Goal: Task Accomplishment & Management: Manage account settings

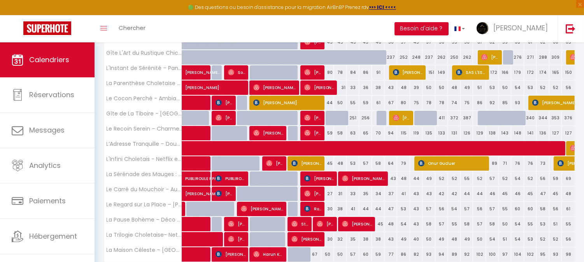
scroll to position [173, 0]
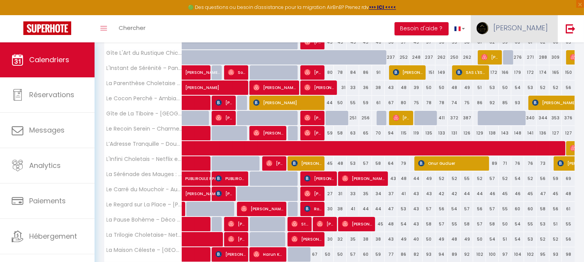
click at [534, 28] on span "[PERSON_NAME]" at bounding box center [520, 28] width 54 height 10
click at [525, 70] on link "Équipe" at bounding box center [526, 67] width 58 height 13
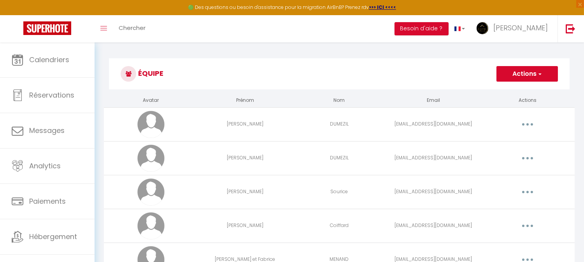
click at [525, 70] on button "Actions" at bounding box center [526, 74] width 61 height 16
click at [534, 88] on link "Ajouter un nouvel utilisateur" at bounding box center [511, 91] width 92 height 10
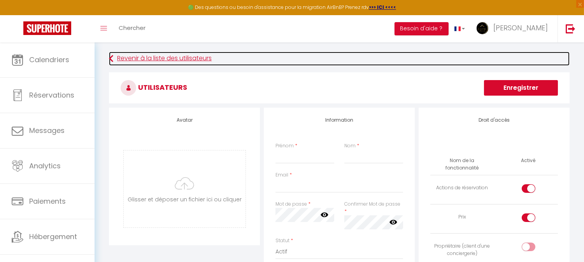
click at [132, 57] on link "Revenir à la liste des utilisateurs" at bounding box center [339, 59] width 460 height 14
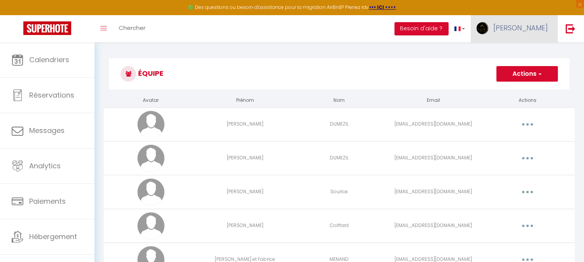
click at [528, 24] on span "[PERSON_NAME]" at bounding box center [520, 28] width 54 height 10
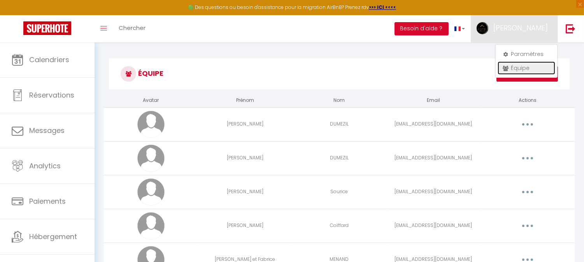
click at [522, 65] on link "Équipe" at bounding box center [526, 67] width 58 height 13
click at [520, 68] on link "Équipe" at bounding box center [526, 67] width 58 height 13
click at [402, 78] on h3 "Équipe" at bounding box center [339, 73] width 460 height 31
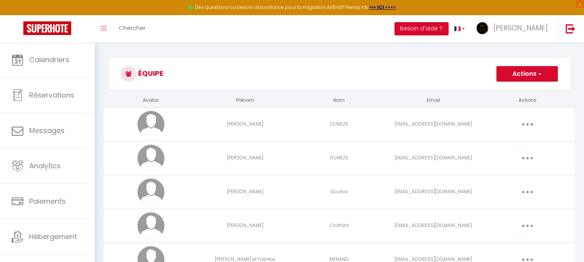
click at [520, 74] on button "Actions" at bounding box center [526, 74] width 61 height 16
click at [527, 90] on link "Ajouter un nouvel utilisateur" at bounding box center [511, 91] width 92 height 10
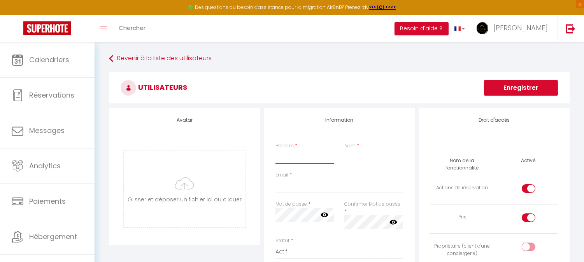
click at [294, 161] on input "Prénom" at bounding box center [304, 157] width 59 height 14
type input "K"
type input "Karine"
click at [341, 152] on div "Nom *" at bounding box center [373, 152] width 69 height 21
click at [350, 156] on input "Nom" at bounding box center [373, 157] width 59 height 14
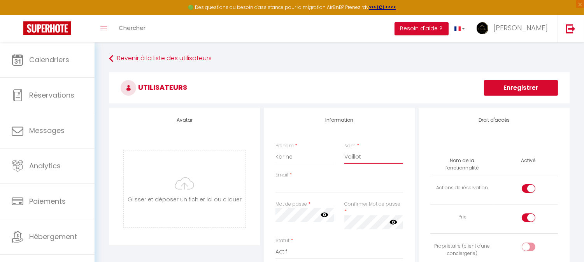
type input "Vaillot"
click at [319, 191] on input "Email" at bounding box center [339, 186] width 128 height 14
paste input "[PERSON_NAME][EMAIL_ADDRESS][DOMAIN_NAME]"
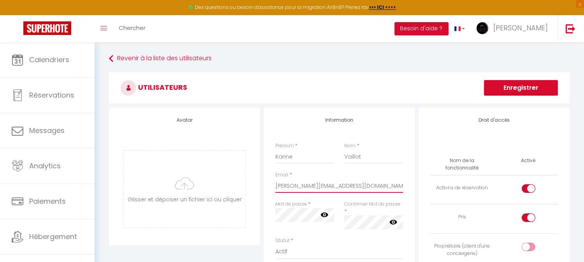
type input "[PERSON_NAME][EMAIL_ADDRESS][DOMAIN_NAME]"
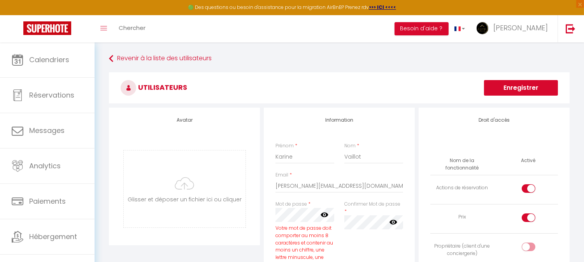
click at [323, 213] on icon at bounding box center [324, 215] width 8 height 5
click at [395, 224] on icon at bounding box center [393, 222] width 8 height 8
click at [528, 184] on label at bounding box center [528, 190] width 14 height 12
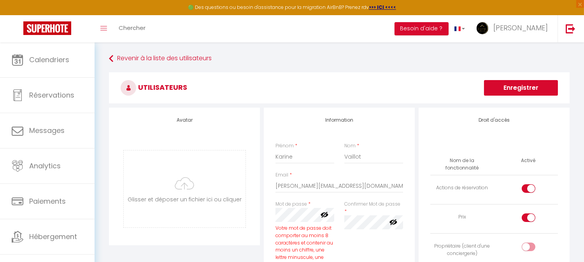
click at [531, 213] on input "checkbox" at bounding box center [535, 219] width 14 height 12
checkbox input "false"
click at [529, 184] on input "checkbox" at bounding box center [535, 190] width 14 height 12
checkbox input "false"
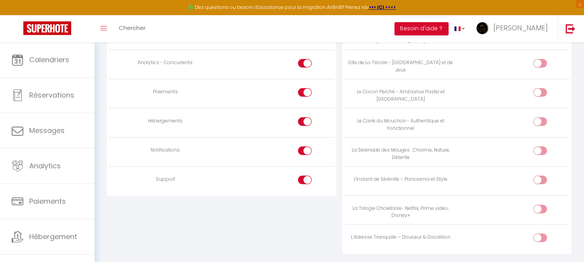
scroll to position [807, 0]
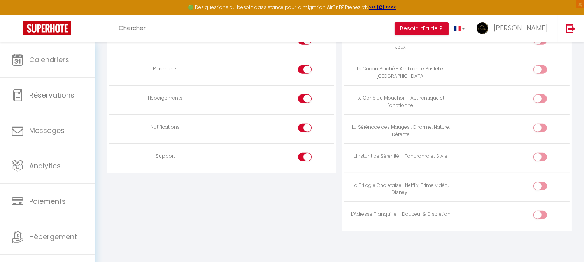
click at [544, 65] on input "checkbox" at bounding box center [547, 71] width 14 height 12
checkbox input "true"
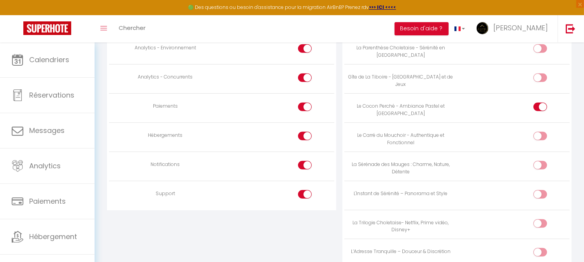
click at [306, 201] on input "checkbox" at bounding box center [311, 196] width 14 height 12
checkbox input "false"
click at [309, 170] on input "checkbox" at bounding box center [311, 167] width 14 height 12
checkbox input "false"
click at [305, 141] on input "checkbox" at bounding box center [311, 138] width 14 height 12
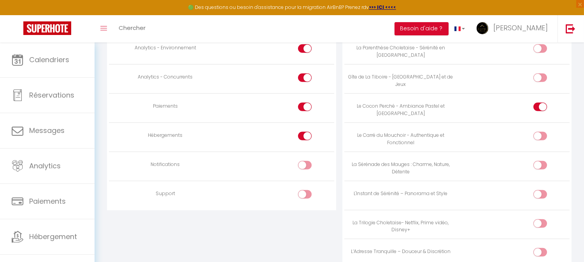
checkbox input "false"
click at [305, 111] on input "checkbox" at bounding box center [311, 109] width 14 height 12
checkbox input "false"
click at [308, 79] on input "checkbox" at bounding box center [311, 79] width 14 height 12
checkbox input "false"
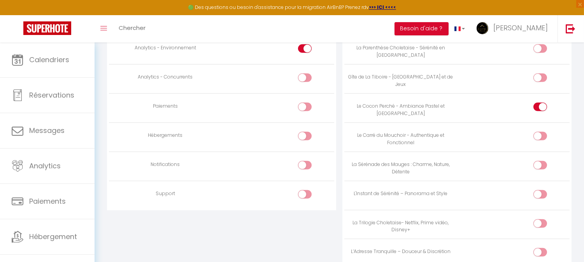
click at [310, 54] on input "checkbox" at bounding box center [311, 50] width 14 height 12
checkbox input "false"
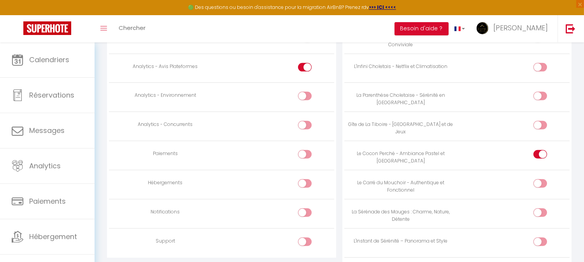
scroll to position [677, 0]
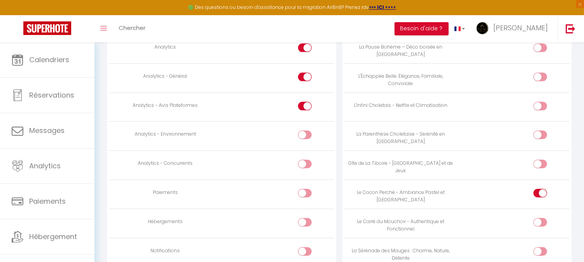
click at [306, 110] on input "checkbox" at bounding box center [311, 108] width 14 height 12
checkbox input "false"
click at [307, 80] on input "checkbox" at bounding box center [311, 79] width 14 height 12
checkbox input "false"
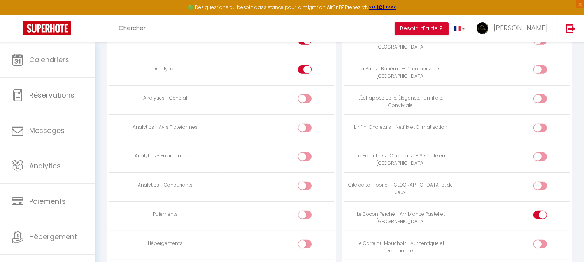
scroll to position [547, 0]
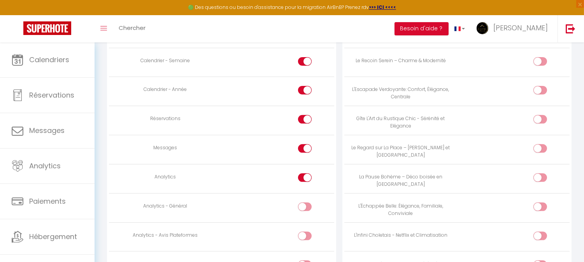
click at [306, 176] on input "checkbox" at bounding box center [311, 179] width 14 height 12
checkbox input "false"
click at [306, 148] on input "checkbox" at bounding box center [311, 150] width 14 height 12
checkbox input "false"
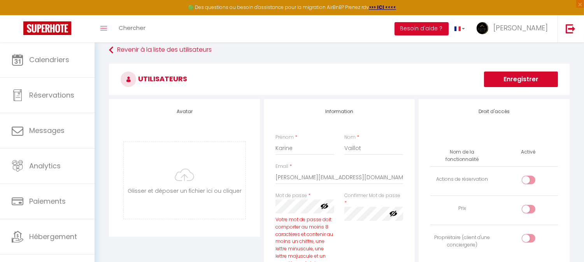
scroll to position [0, 0]
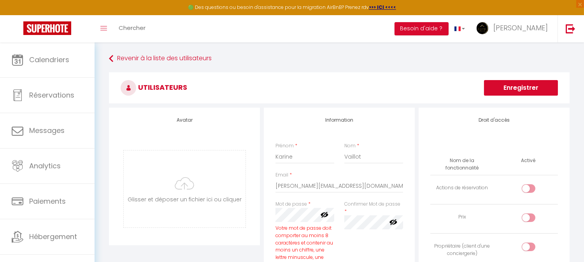
click at [530, 88] on button "Enregistrer" at bounding box center [521, 88] width 74 height 16
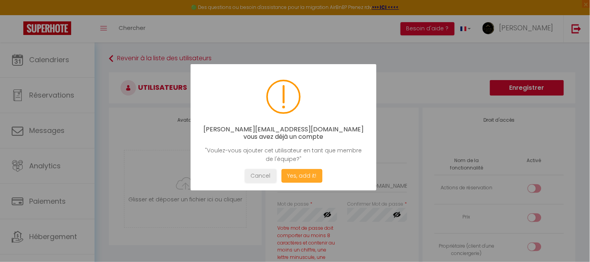
click at [304, 173] on button "Yes, add it!" at bounding box center [301, 176] width 41 height 14
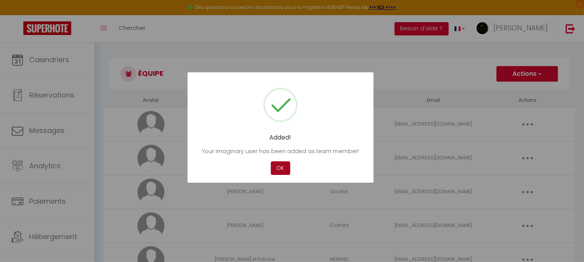
click at [283, 163] on button "OK" at bounding box center [280, 168] width 19 height 14
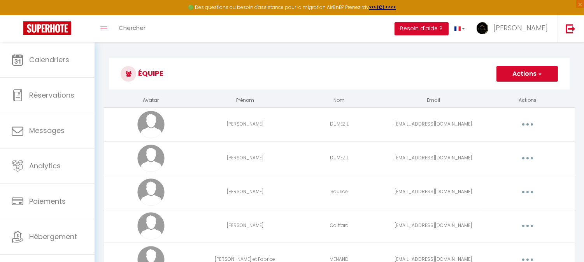
click at [527, 123] on icon "button" at bounding box center [527, 124] width 2 height 2
click at [507, 156] on link "Supprimer" at bounding box center [507, 156] width 58 height 13
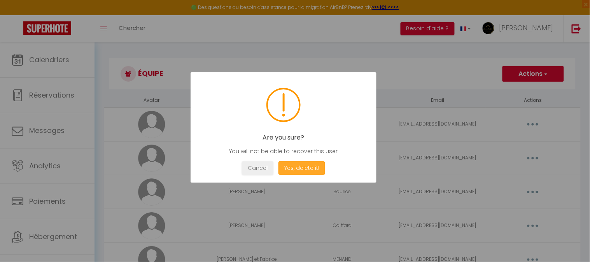
click at [309, 168] on button "Yes, delete it!" at bounding box center [301, 168] width 47 height 14
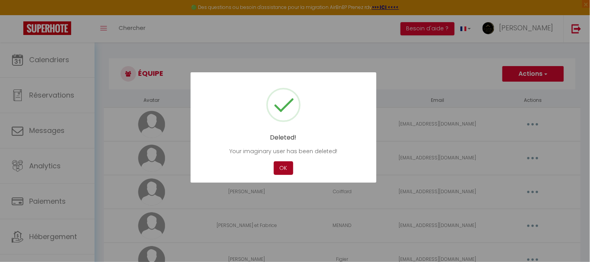
click at [283, 163] on button "OK" at bounding box center [283, 168] width 19 height 14
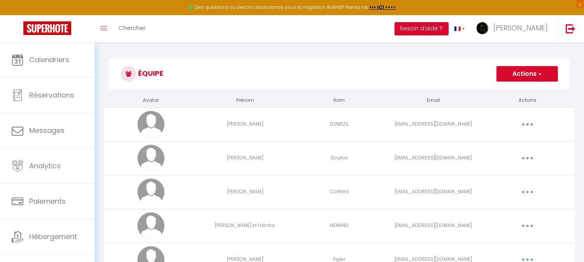
click at [524, 123] on button "button" at bounding box center [527, 124] width 22 height 12
click at [504, 153] on link "Supprimer" at bounding box center [507, 156] width 58 height 13
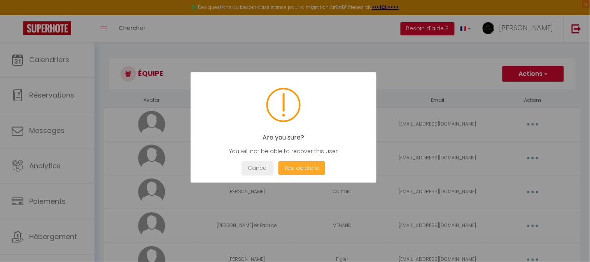
click at [308, 166] on button "Yes, delete it!" at bounding box center [301, 168] width 47 height 14
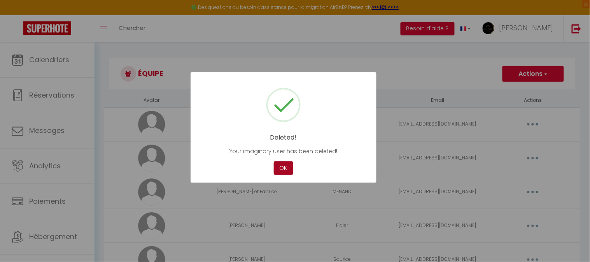
click at [282, 170] on button "OK" at bounding box center [283, 168] width 19 height 14
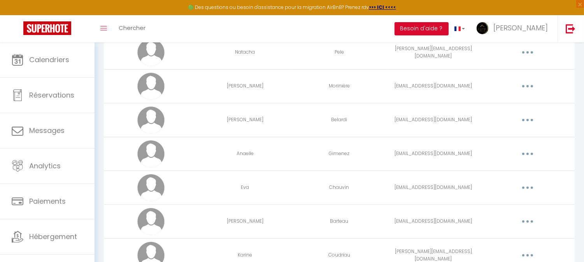
scroll to position [751, 0]
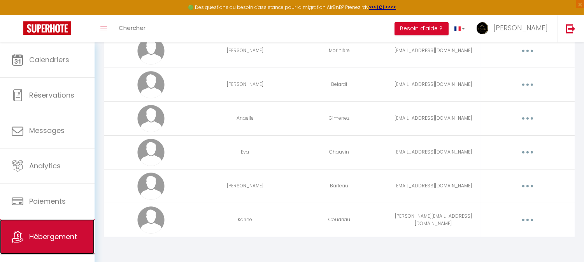
click at [52, 239] on span "Hébergement" at bounding box center [53, 237] width 48 height 10
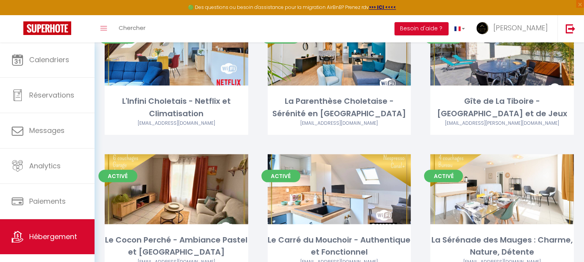
scroll to position [518, 0]
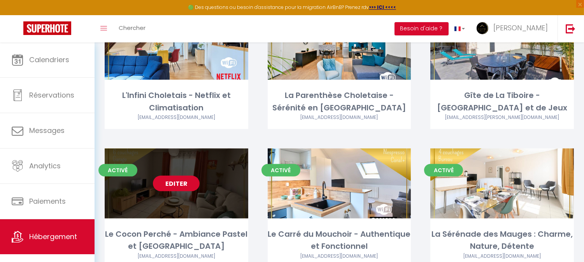
click at [183, 177] on link "Editer" at bounding box center [176, 184] width 47 height 16
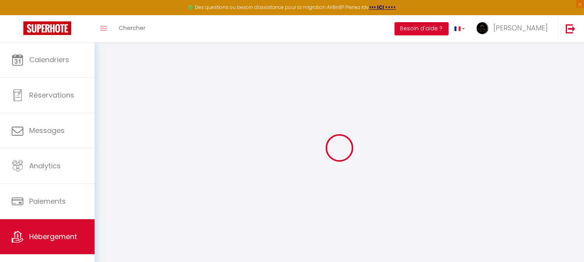
select select
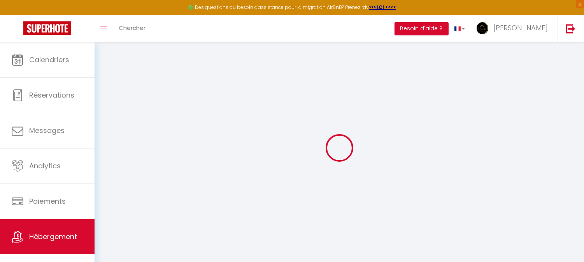
select select
checkbox input "false"
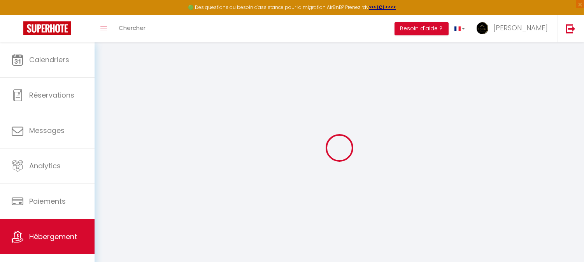
select select
type input "Le Cocon Perché - Ambiance Pastel et [GEOGRAPHIC_DATA]"
type input "[PERSON_NAME]"
type input "Blouin"
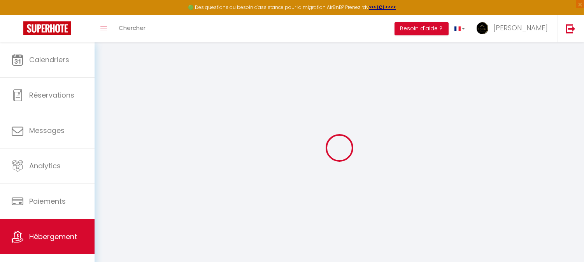
type input "[STREET_ADDRESS]"
type input "75015"
type input "[GEOGRAPHIC_DATA]"
select select "houses"
select select "6"
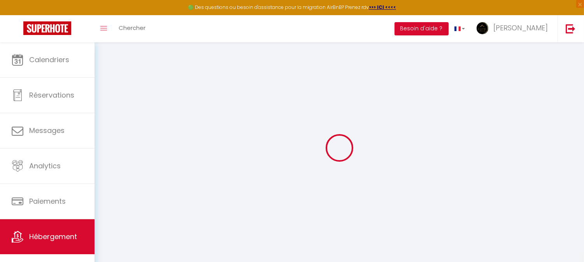
select select "4"
select select "2"
type input "51"
type input "15"
type input "77"
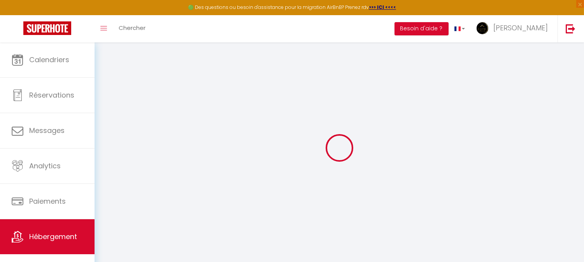
type input "3"
type input "2"
type input "300"
select select
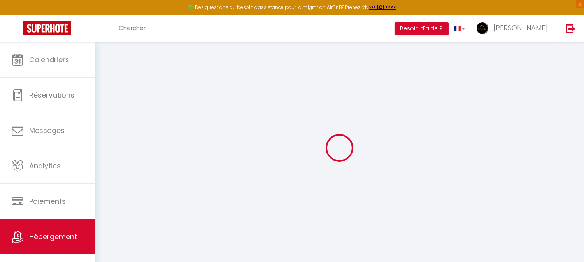
select select
type input "[STREET_ADDRESS]"
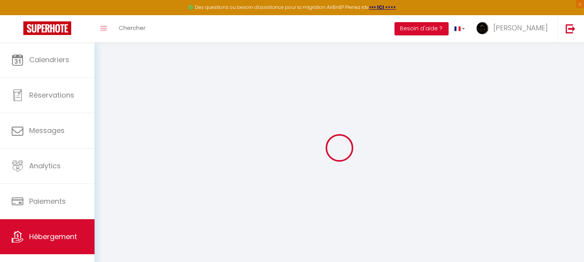
type input "49300"
type input "Cholet"
type input "[EMAIL_ADDRESS][DOMAIN_NAME]"
select select "11792"
checkbox input "false"
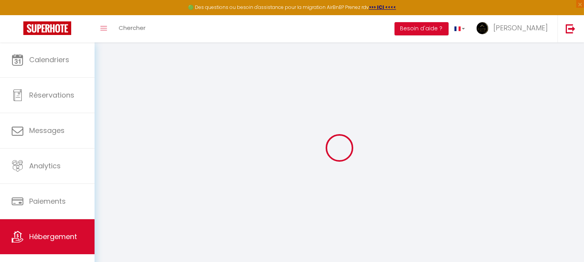
checkbox input "true"
radio input "true"
select select "33346"
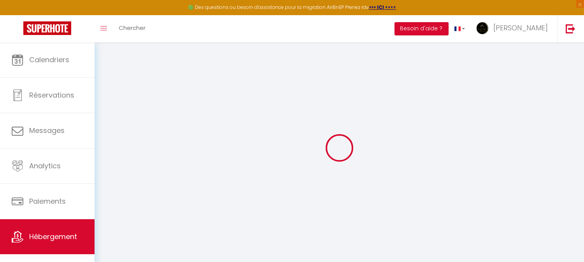
type input "25"
type input "77"
type input "0"
type input "10"
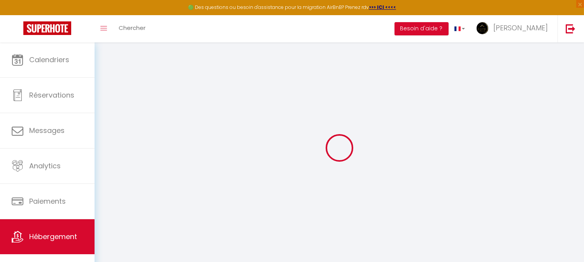
select select
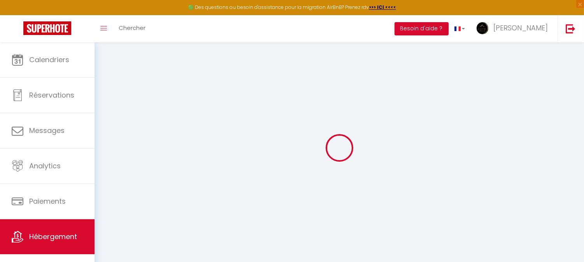
select select
checkbox input "false"
checkbox input "true"
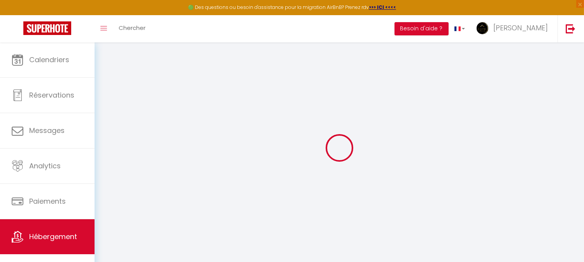
checkbox input "false"
checkbox input "true"
select select "17:00"
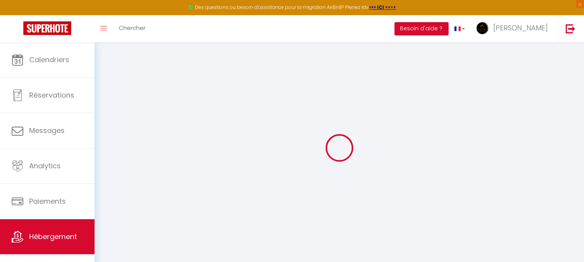
select select
select select "10:00"
select select "30"
select select "120"
select select "12:00"
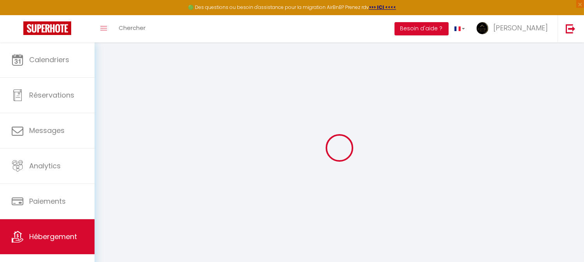
select select
checkbox input "false"
checkbox input "true"
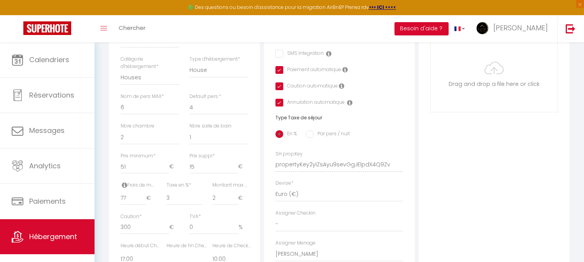
scroll to position [302, 0]
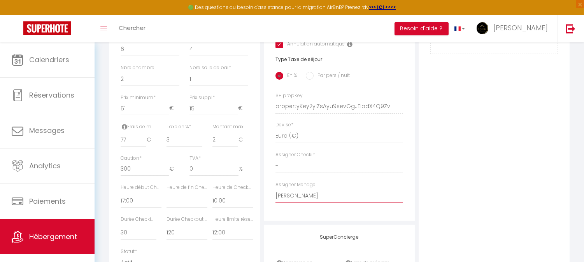
click at [290, 202] on select "- [PERSON_NAME] [PERSON_NAME] [PERSON_NAME] et [PERSON_NAME] [PERSON_NAME] [PER…" at bounding box center [339, 196] width 128 height 15
select select "51924"
click at [275, 194] on select "- [PERSON_NAME] [PERSON_NAME] [PERSON_NAME] et [PERSON_NAME] [PERSON_NAME] [PER…" at bounding box center [339, 196] width 128 height 15
select select
checkbox input "false"
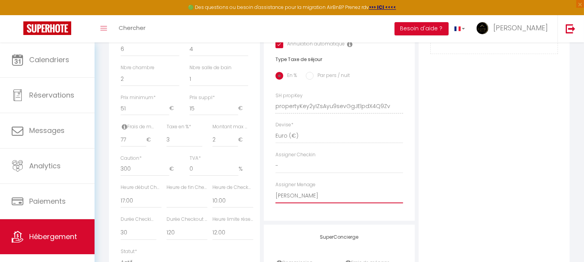
checkbox input "true"
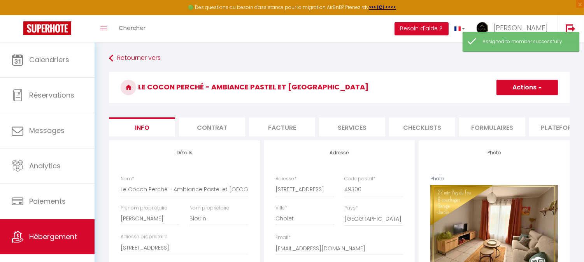
scroll to position [0, 0]
click at [519, 80] on button "Actions" at bounding box center [526, 88] width 61 height 16
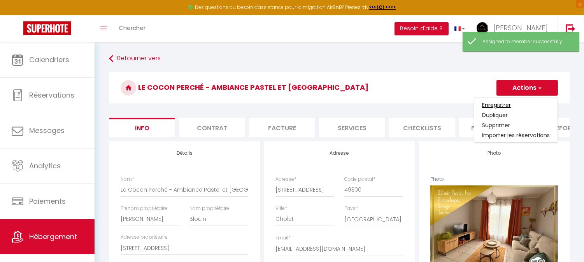
click at [503, 104] on input "Enregistrer" at bounding box center [496, 105] width 29 height 8
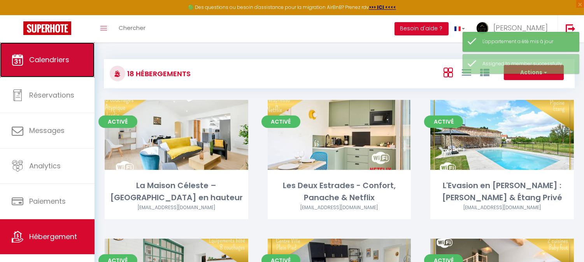
click at [47, 57] on span "Calendriers" at bounding box center [49, 60] width 40 height 10
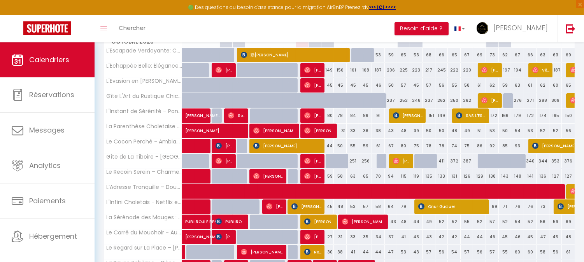
scroll to position [43, 0]
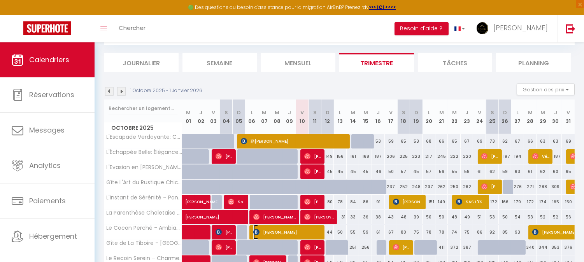
click at [310, 229] on span "[PERSON_NAME]" at bounding box center [287, 232] width 68 height 15
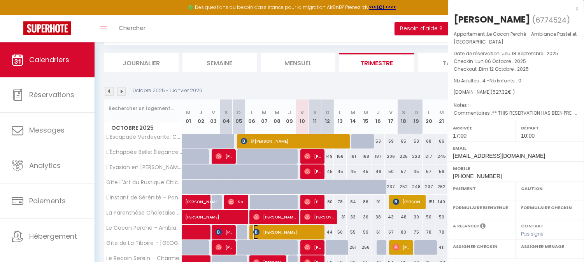
select select "OK"
select select "1"
select select "0"
select select "1"
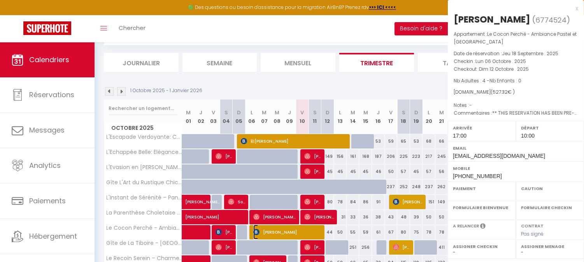
select select
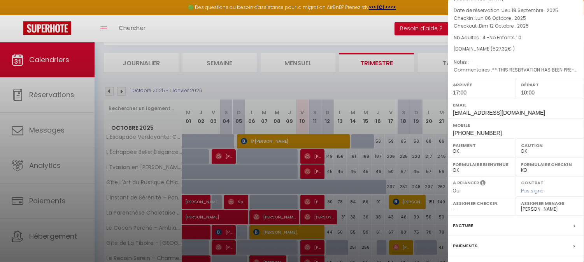
click at [535, 208] on select "- [PERSON_NAME] [PERSON_NAME] [PERSON_NAME] et [PERSON_NAME] [PERSON_NAME] [PER…" at bounding box center [550, 209] width 58 height 7
select select "51924"
click at [521, 206] on select "- [PERSON_NAME] [PERSON_NAME] [PERSON_NAME] et [PERSON_NAME] [PERSON_NAME] [PER…" at bounding box center [550, 209] width 58 height 7
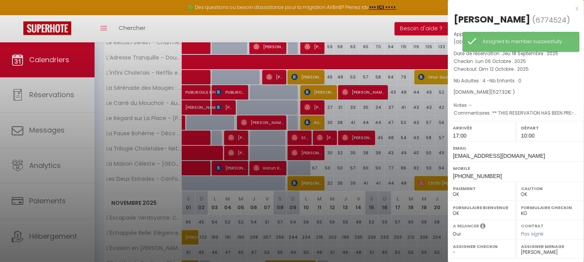
scroll to position [129, 0]
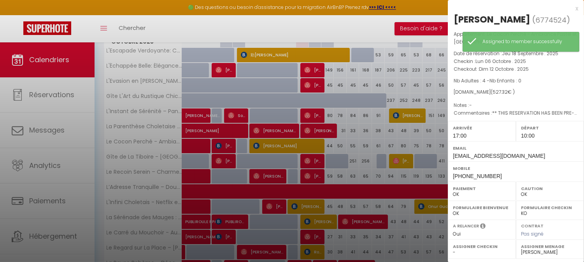
click at [572, 8] on div "x [PERSON_NAME] ( 6774524 ) Appartement : Le Cocon Perché - Ambiance Pastel et …" at bounding box center [516, 185] width 136 height 370
click at [569, 8] on div "x" at bounding box center [513, 8] width 130 height 9
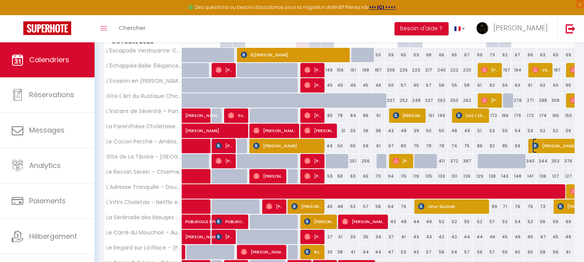
click at [542, 149] on span "[PERSON_NAME]" at bounding box center [568, 145] width 72 height 15
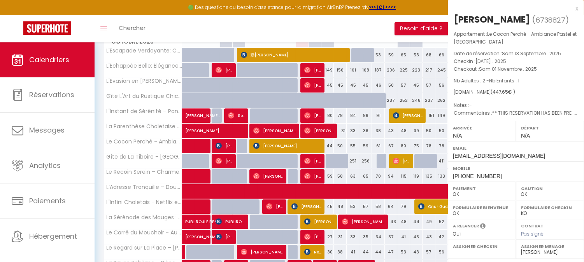
select select "KO"
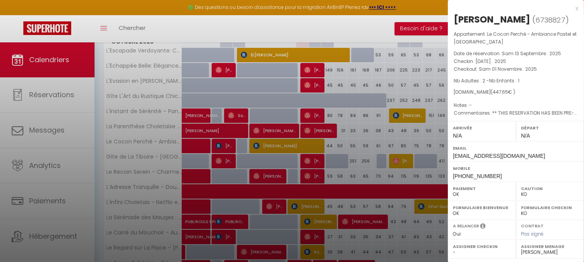
click at [533, 161] on div "Mobile [PHONE_NUMBER]" at bounding box center [516, 171] width 136 height 20
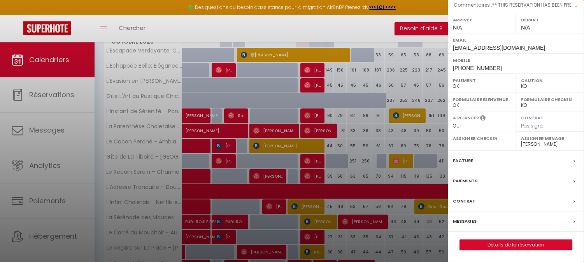
click at [546, 143] on select "- [PERSON_NAME] [PERSON_NAME] [PERSON_NAME] et [PERSON_NAME] [PERSON_NAME] [PER…" at bounding box center [550, 144] width 58 height 7
click at [521, 141] on select "- [PERSON_NAME] [PERSON_NAME] [PERSON_NAME] et [PERSON_NAME] [PERSON_NAME] [PER…" at bounding box center [550, 144] width 58 height 7
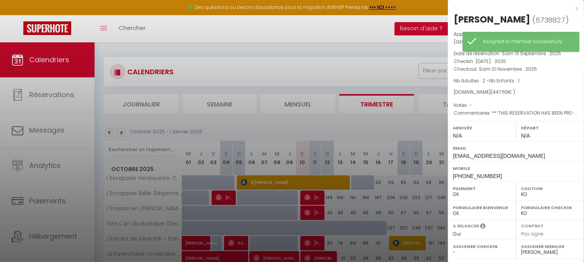
scroll to position [0, 0]
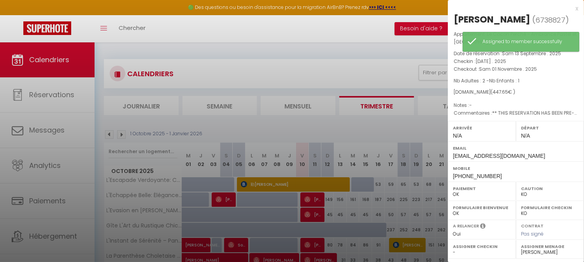
click at [569, 8] on div "x" at bounding box center [513, 8] width 130 height 9
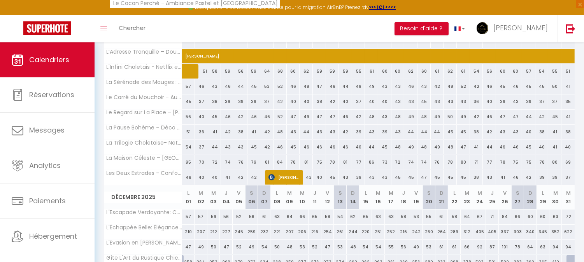
scroll to position [691, 0]
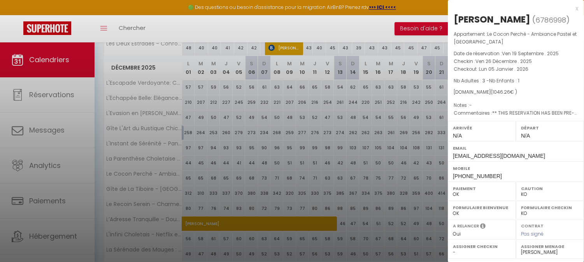
scroll to position [121, 0]
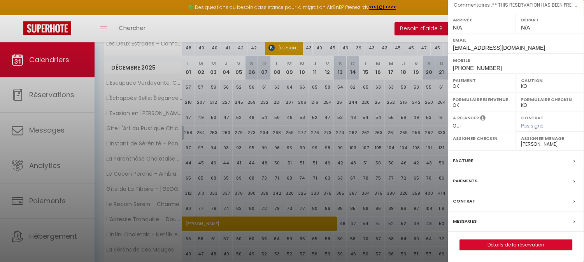
click at [539, 145] on select "- [PERSON_NAME] [PERSON_NAME] [PERSON_NAME] et [PERSON_NAME] [PERSON_NAME] [PER…" at bounding box center [550, 144] width 58 height 7
select select "51924"
click at [521, 141] on select "- [PERSON_NAME] [PERSON_NAME] [PERSON_NAME] et [PERSON_NAME] [PERSON_NAME] [PER…" at bounding box center [550, 144] width 58 height 7
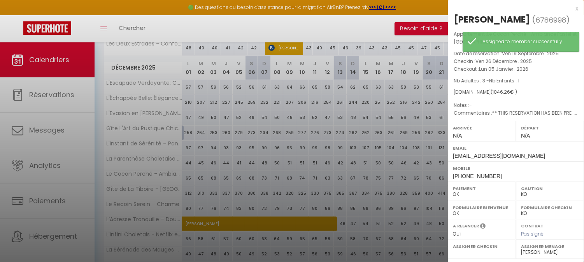
scroll to position [518, 0]
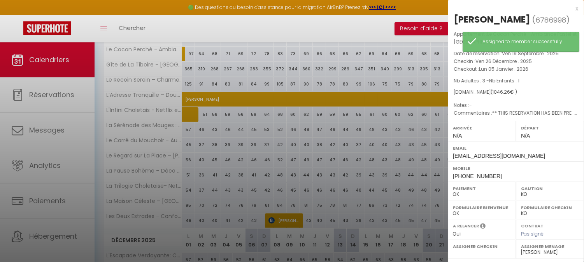
click at [570, 10] on div "x" at bounding box center [513, 8] width 130 height 9
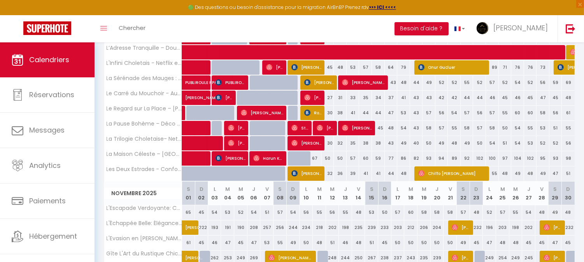
scroll to position [0, 0]
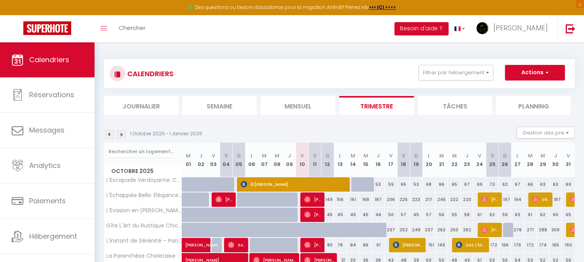
click at [123, 134] on img at bounding box center [121, 134] width 9 height 9
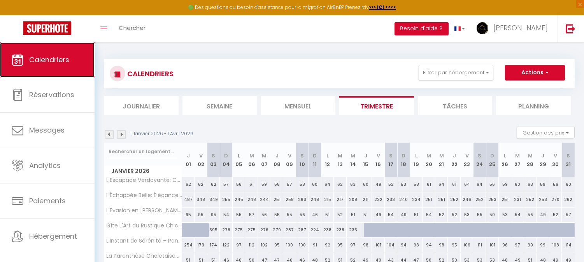
click at [61, 64] on span "Calendriers" at bounding box center [49, 60] width 40 height 10
click at [52, 56] on span "Calendriers" at bounding box center [49, 60] width 40 height 10
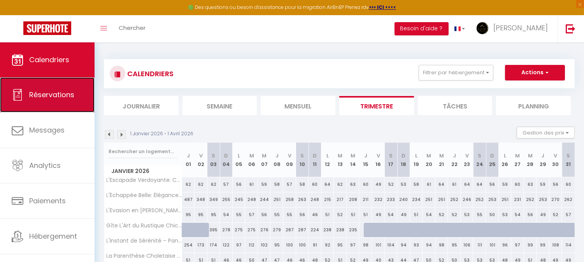
click at [31, 99] on span "Réservations" at bounding box center [51, 95] width 45 height 10
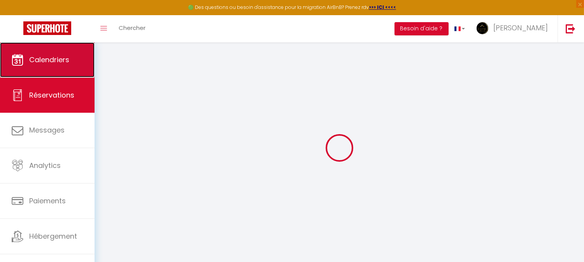
click at [51, 51] on link "Calendriers" at bounding box center [47, 59] width 94 height 35
